Goal: Task Accomplishment & Management: Use online tool/utility

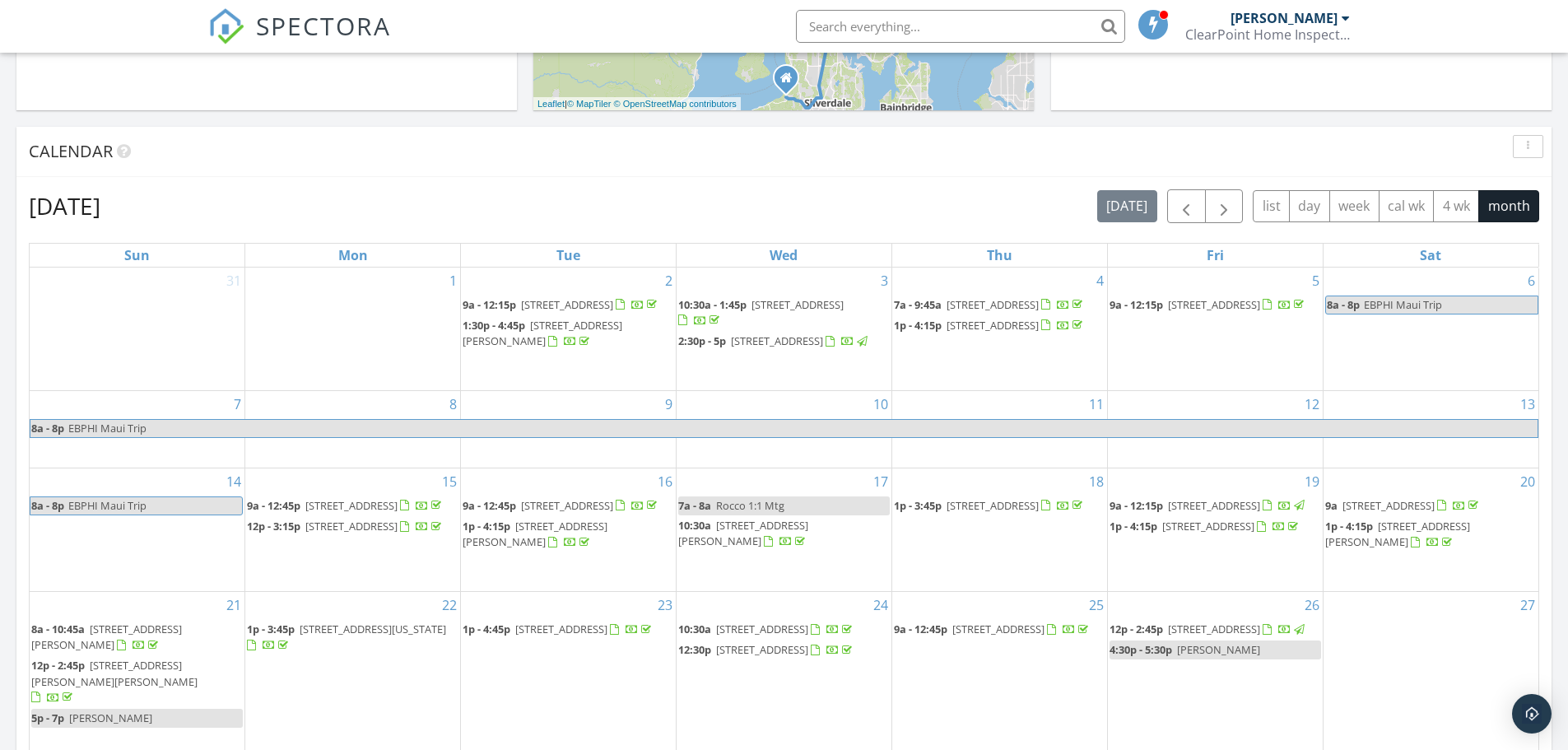
scroll to position [600, 0]
click at [1188, 208] on span "button" at bounding box center [1186, 204] width 20 height 20
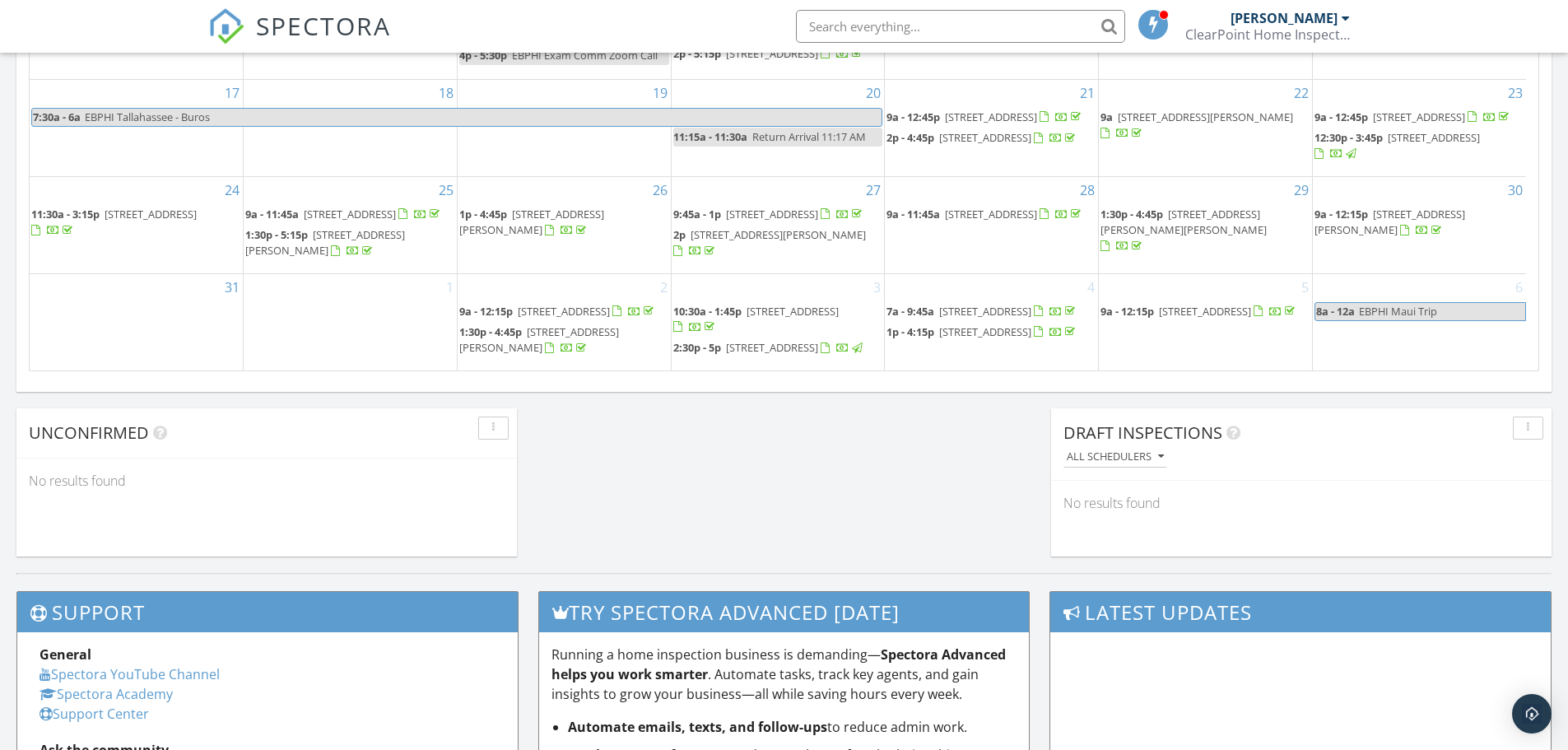
scroll to position [26, 0]
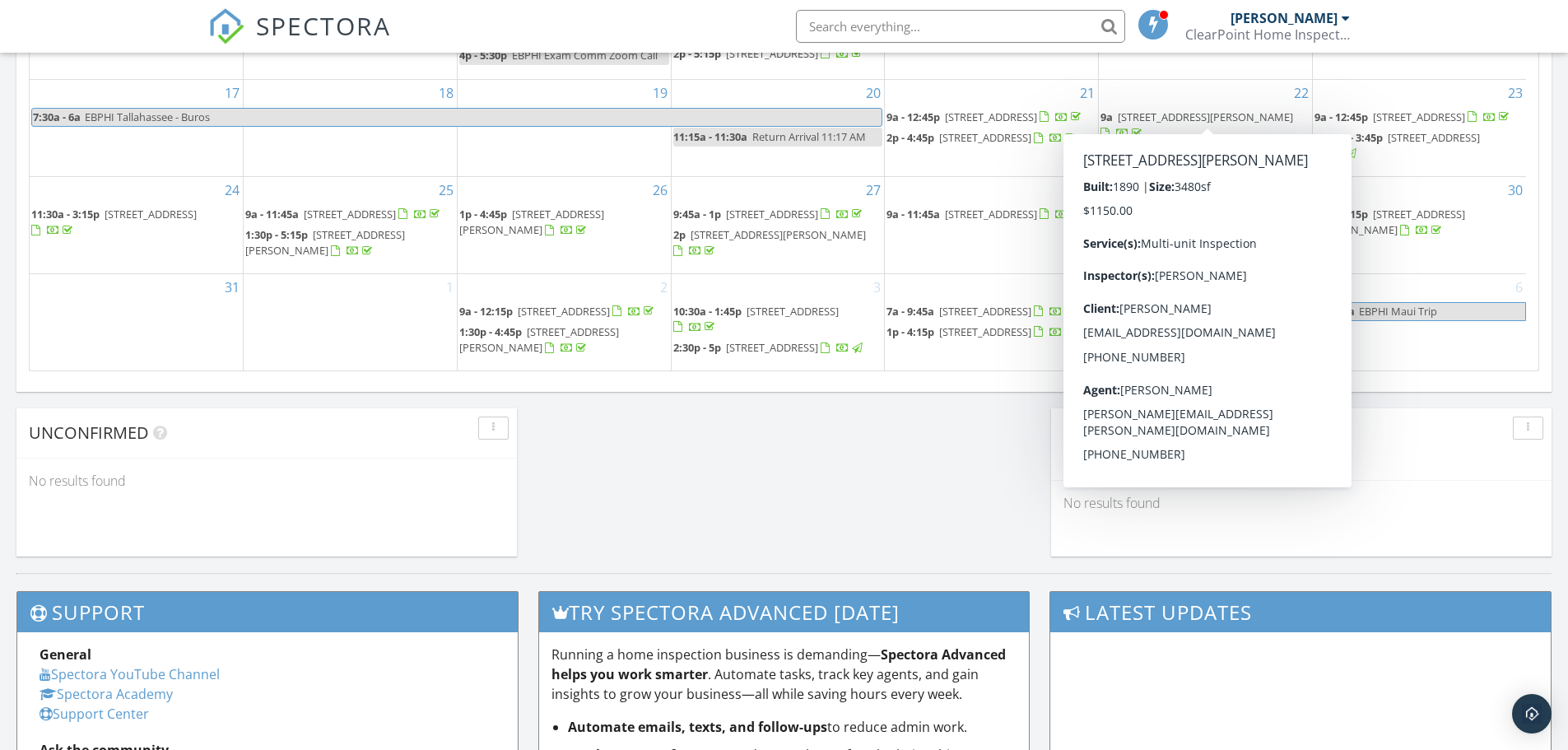
click at [1171, 111] on span "9a 936 Water St, Port Townsend 98368" at bounding box center [1206, 126] width 210 height 32
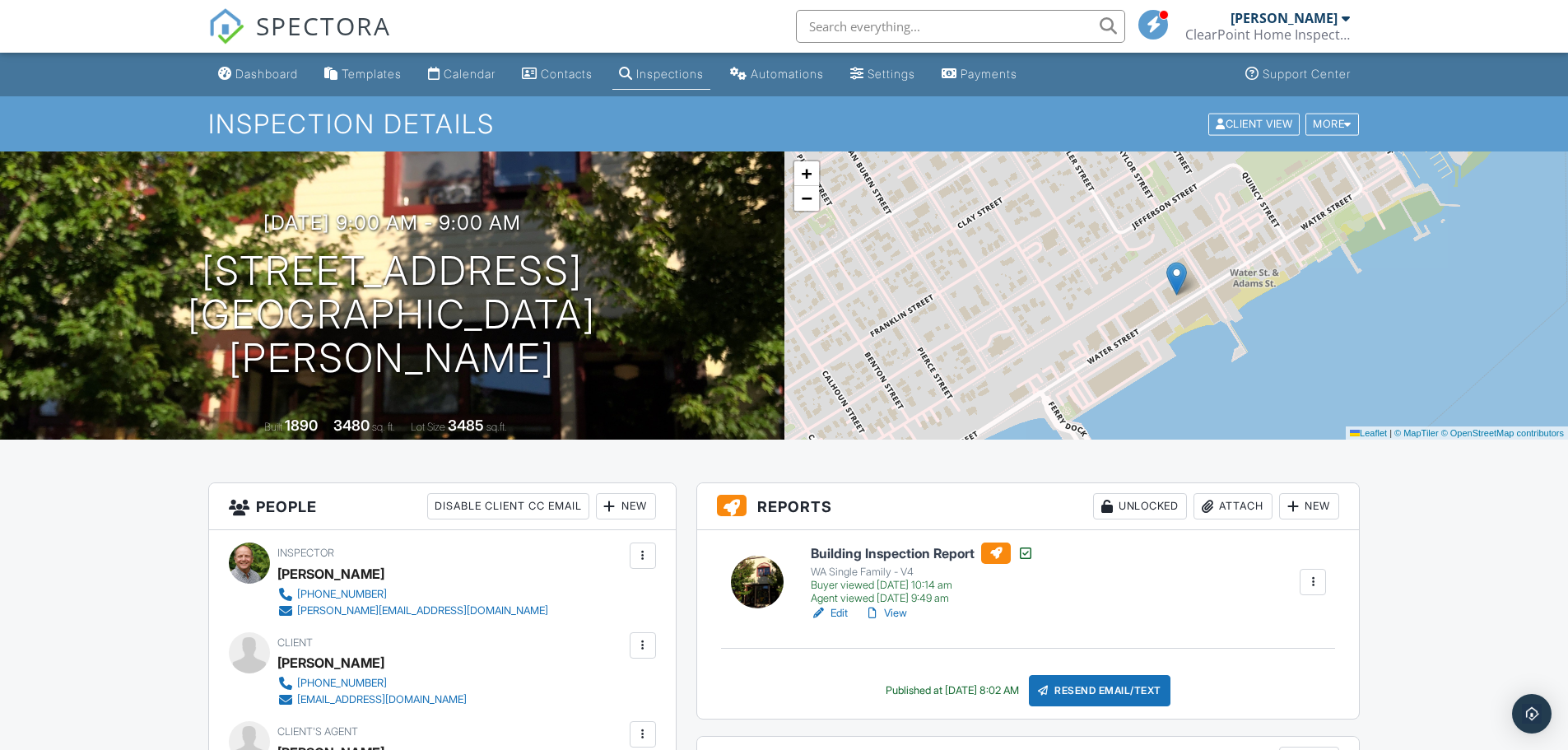
click at [910, 554] on h6 "Building Inspection Report" at bounding box center [922, 553] width 223 height 22
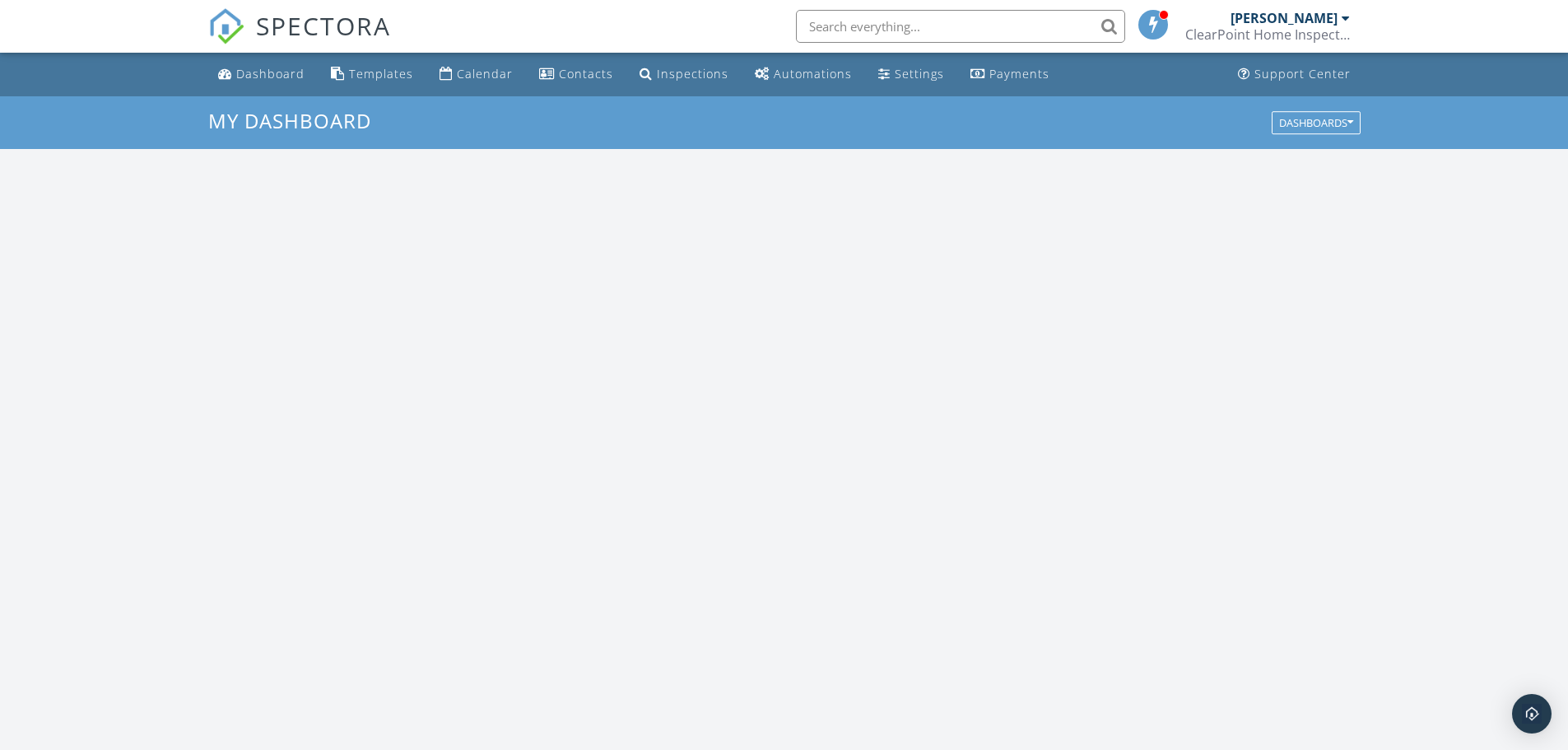
scroll to position [1523, 1594]
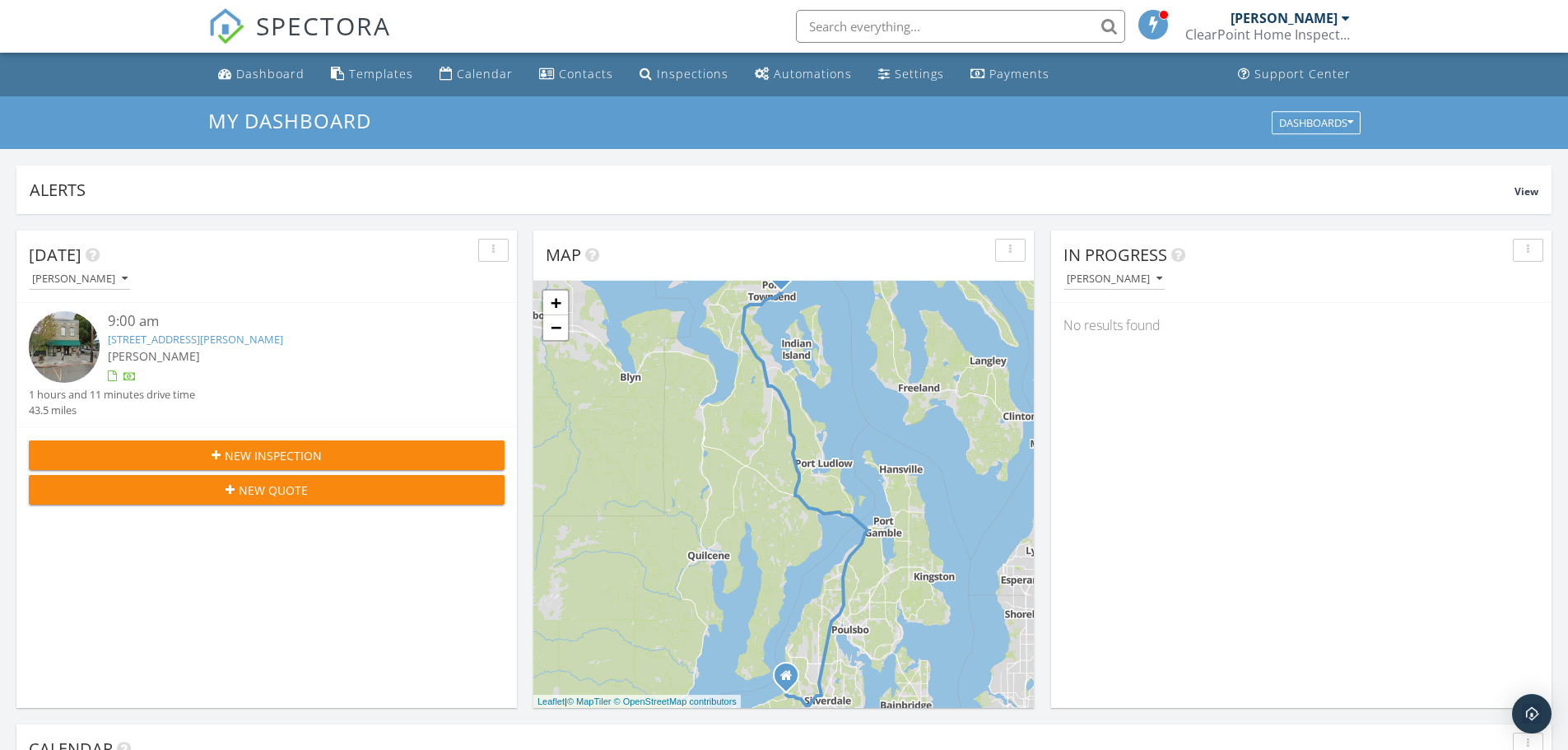
click at [160, 341] on link "702 Water St, Port Townsend, WA 98368" at bounding box center [196, 339] width 176 height 15
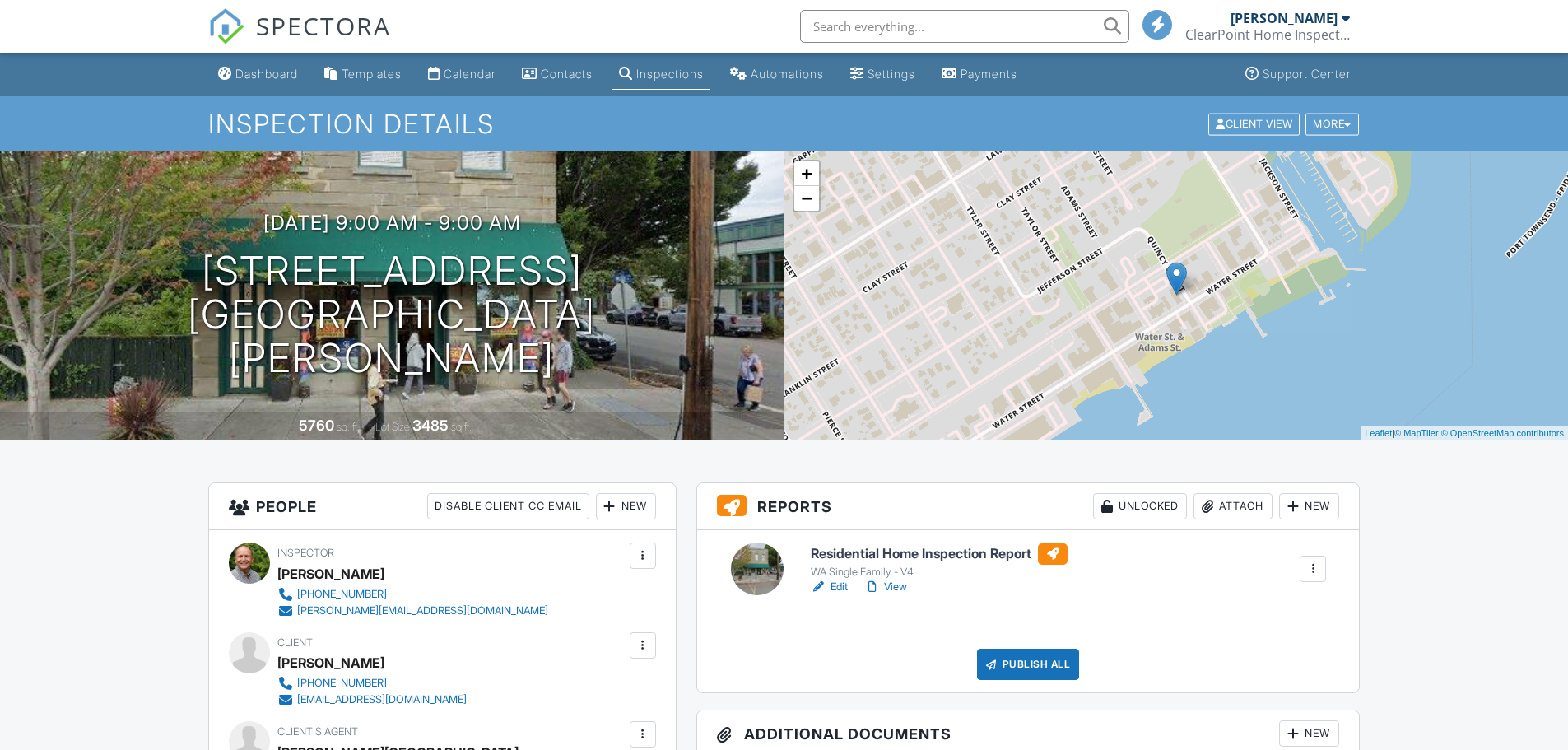
click at [854, 554] on h6 "Residential Home Inspection Report" at bounding box center [939, 554] width 257 height 22
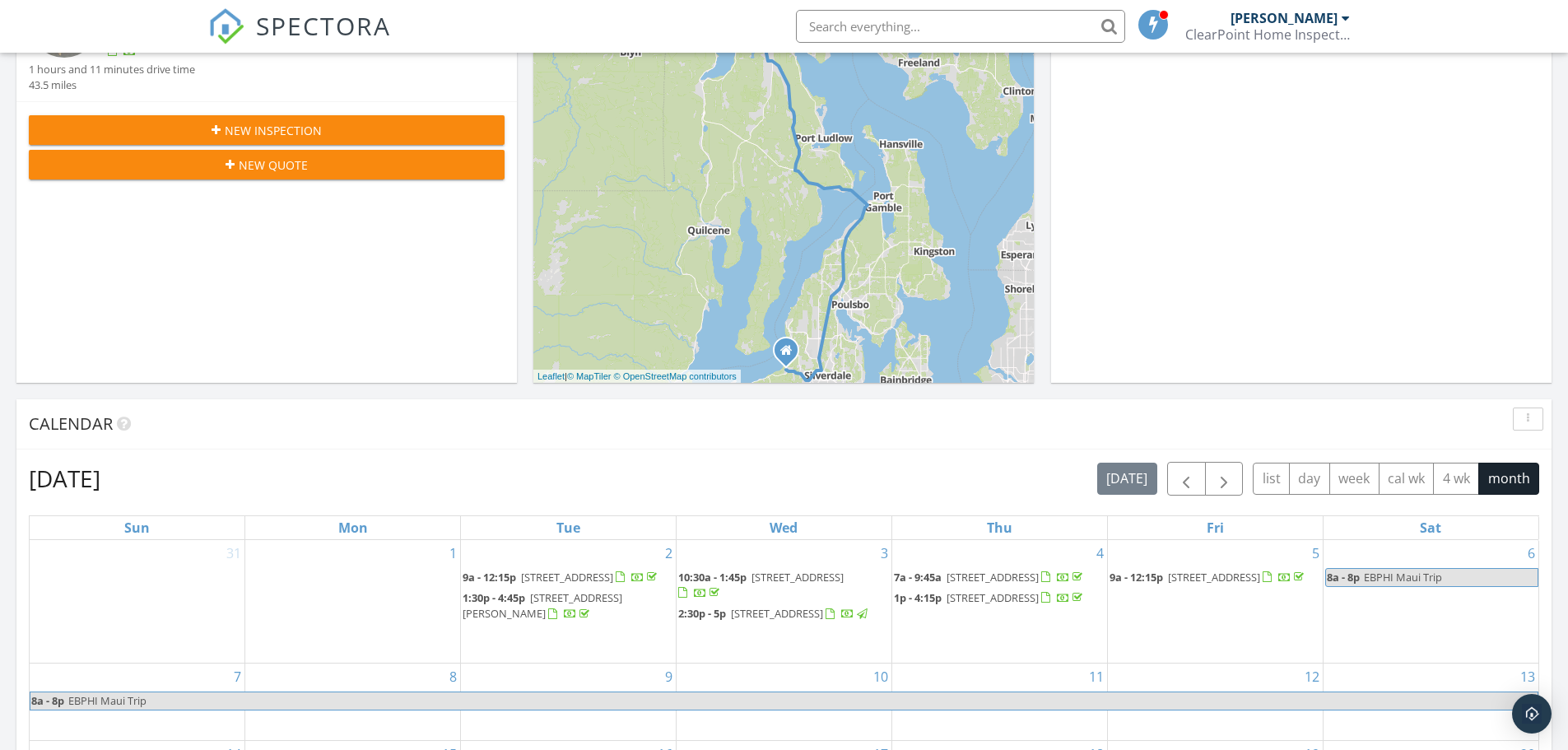
scroll to position [329, 0]
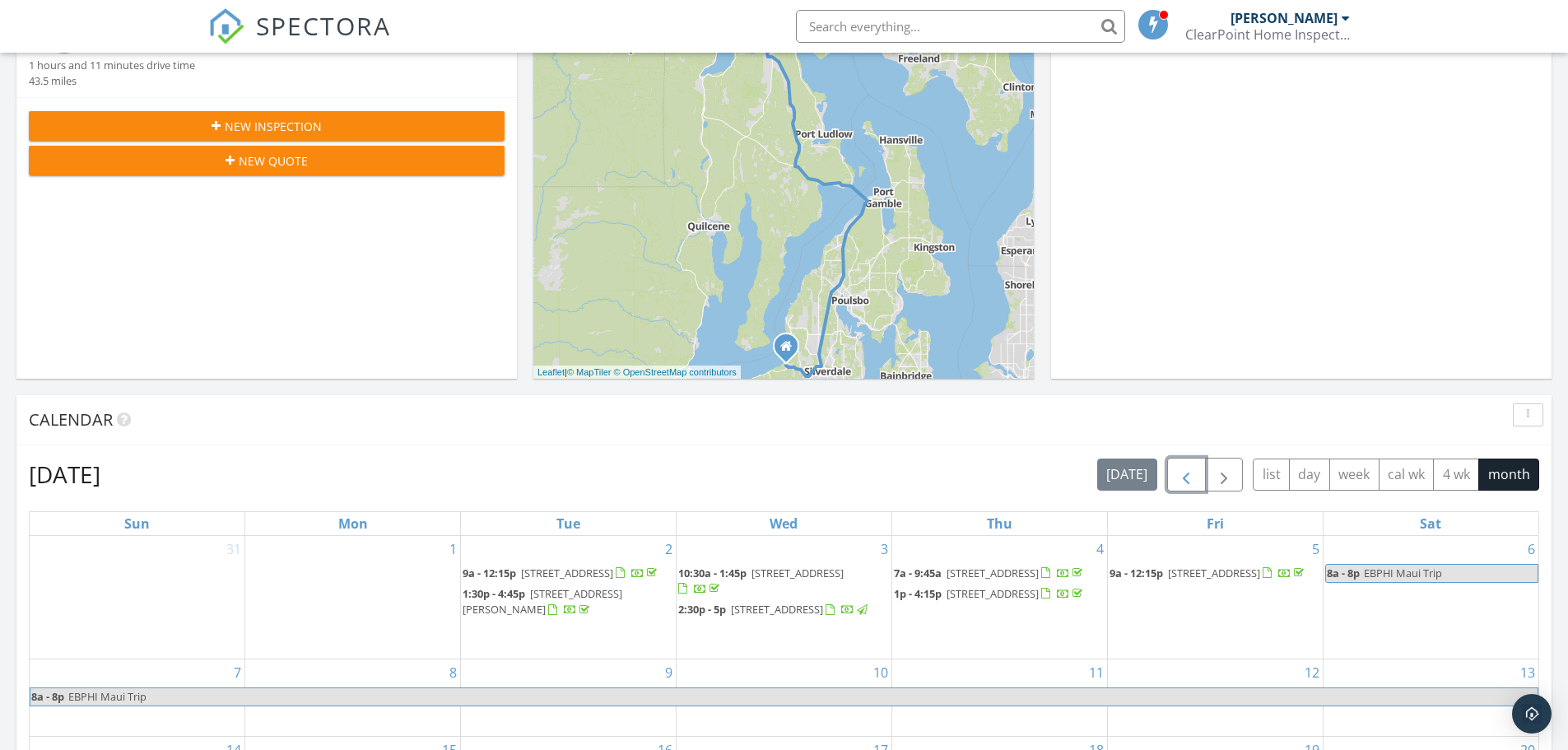
click at [1191, 477] on span "button" at bounding box center [1186, 474] width 20 height 20
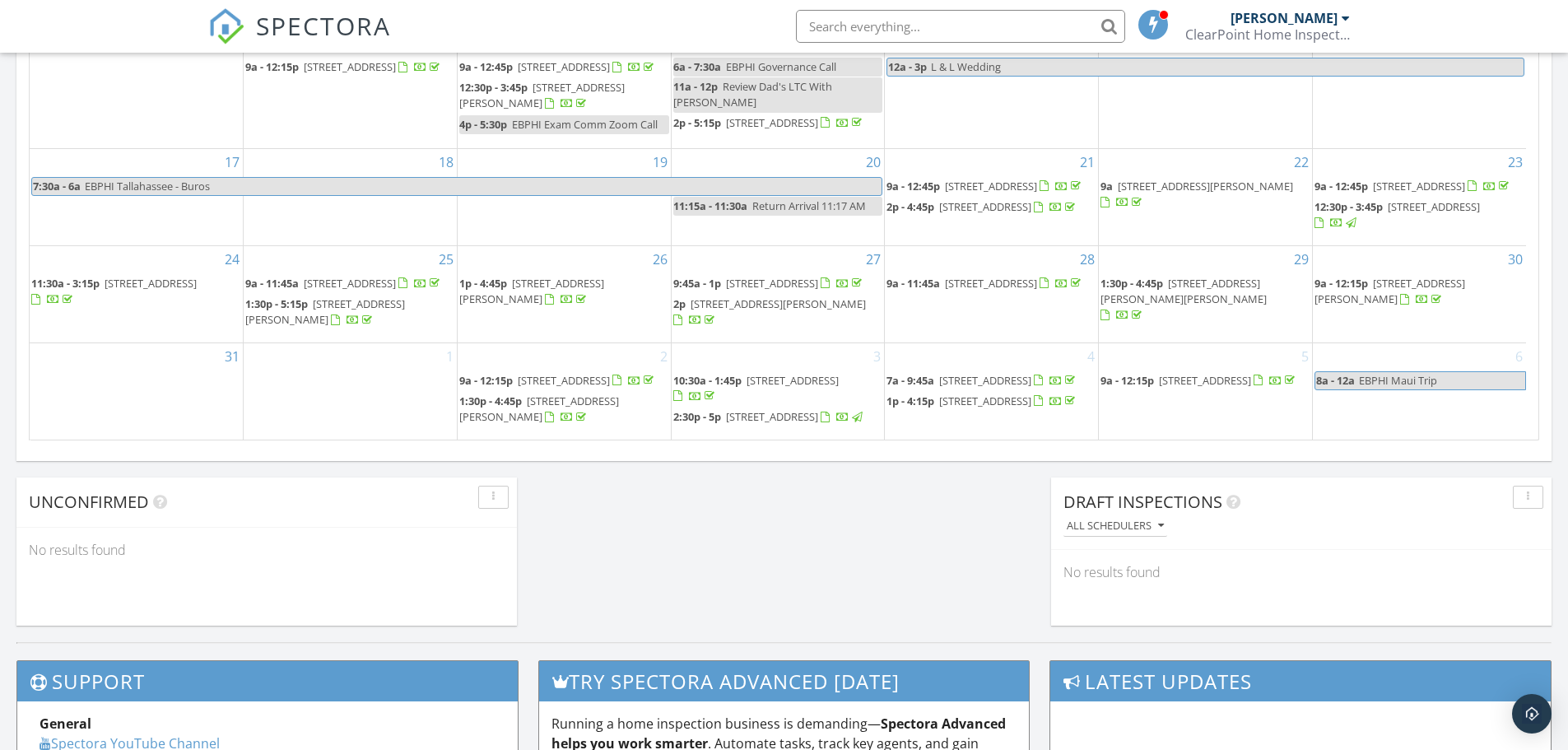
scroll to position [26, 0]
click at [1165, 179] on span "936 Water St, Port Townsend 98368" at bounding box center [1206, 186] width 176 height 15
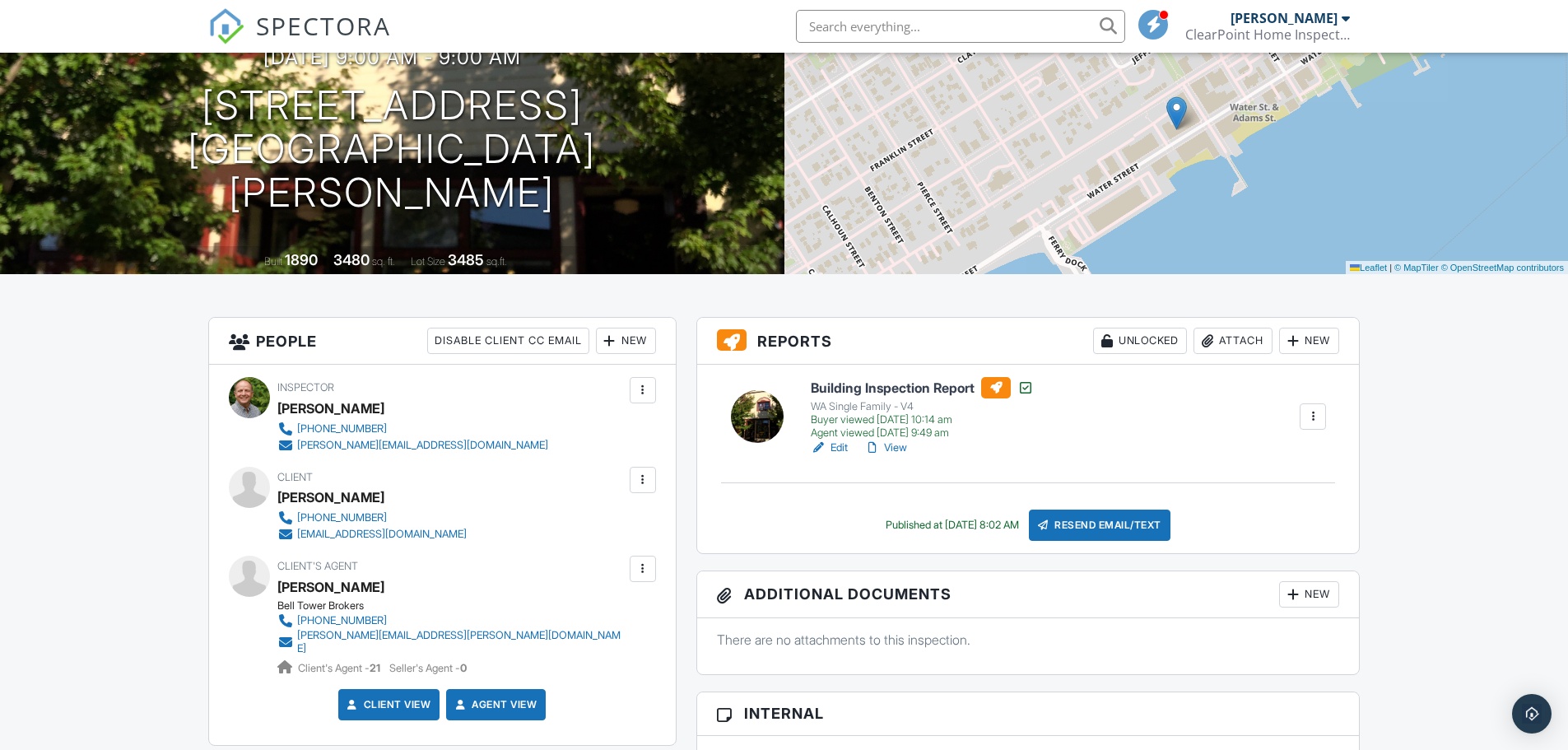
scroll to position [164, 0]
click at [873, 396] on h6 "Building Inspection Report" at bounding box center [922, 388] width 223 height 22
